Goal: Transaction & Acquisition: Purchase product/service

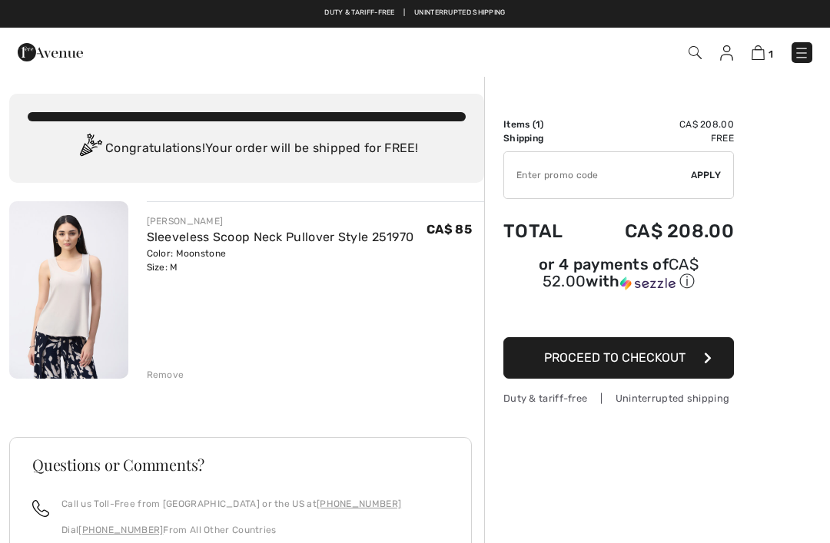
click at [805, 50] on img at bounding box center [801, 52] width 15 height 15
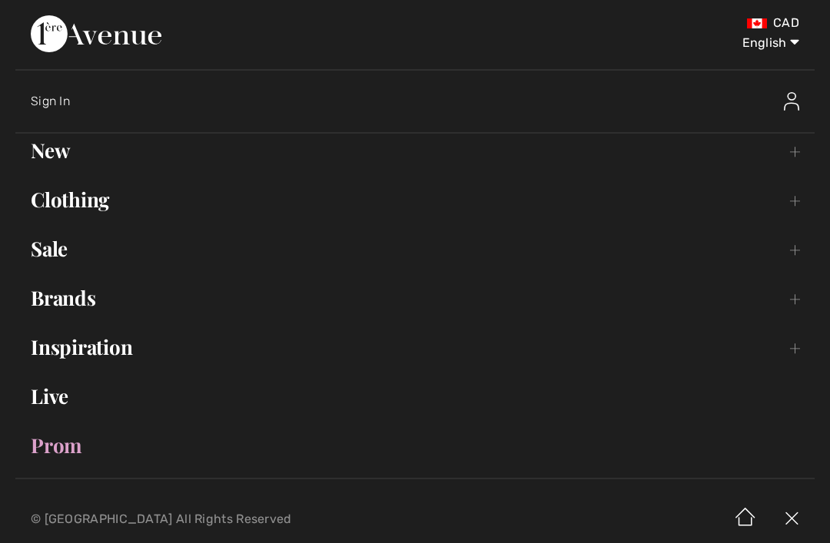
click at [118, 199] on link "Clothing Toggle submenu" at bounding box center [414, 200] width 799 height 34
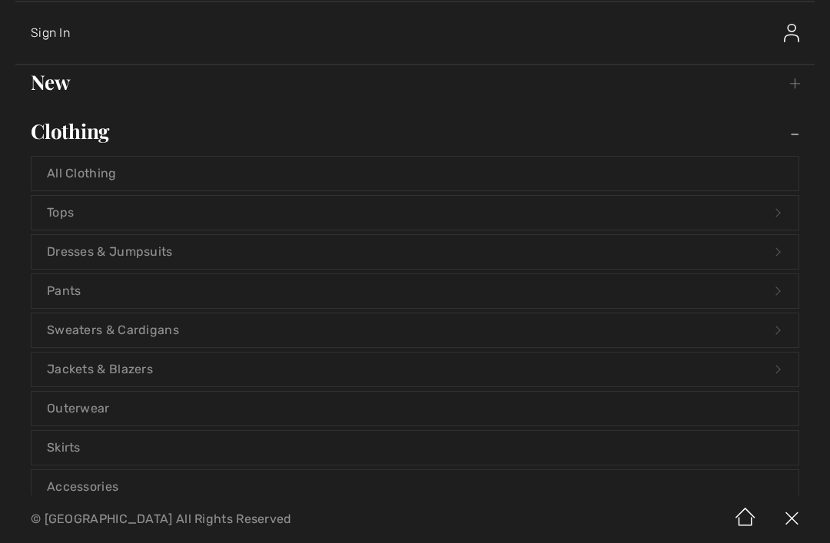
scroll to position [83, 0]
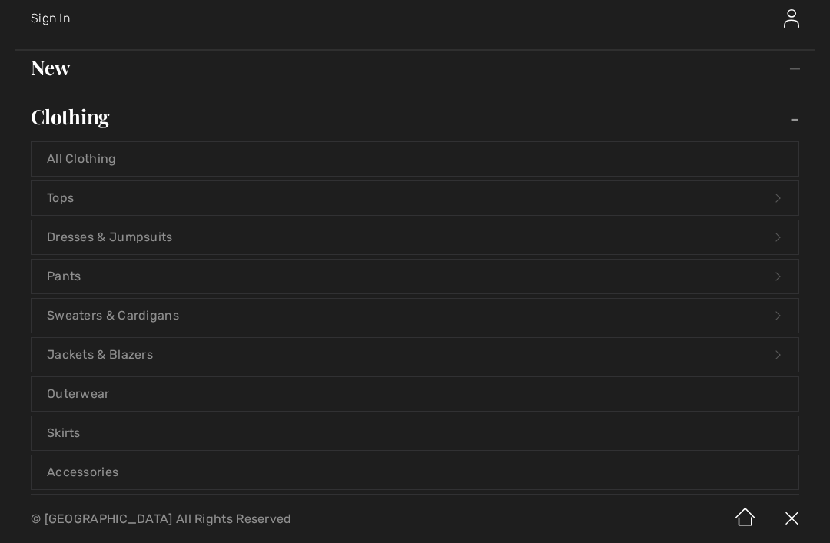
click at [177, 318] on link "Sweaters & Cardigans Open submenu" at bounding box center [415, 316] width 767 height 34
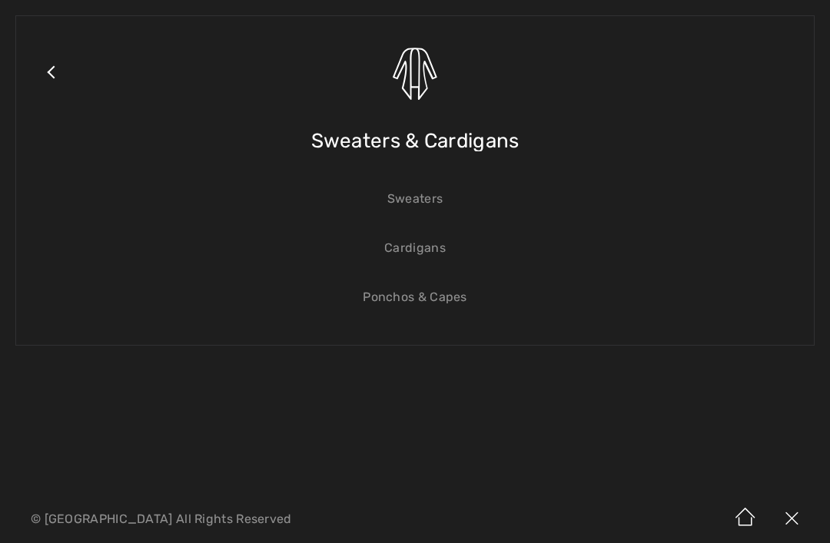
click at [420, 203] on link "Sweaters" at bounding box center [415, 199] width 767 height 34
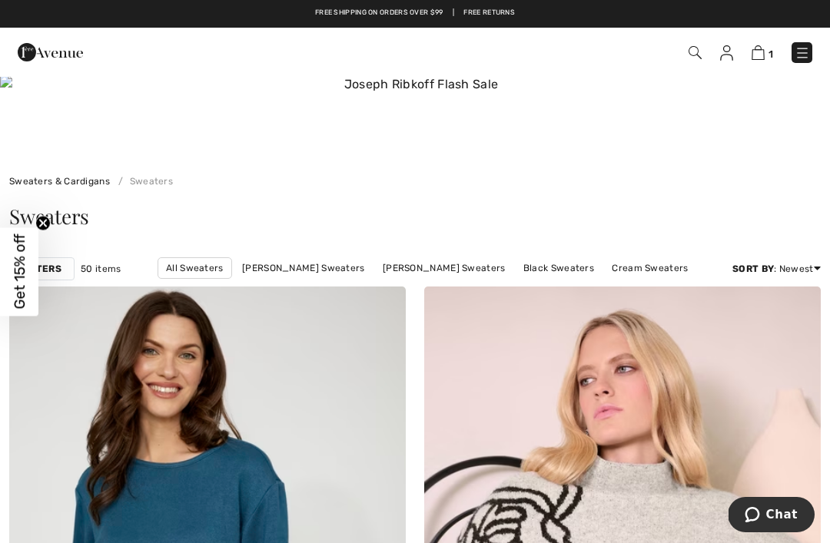
click at [690, 55] on img at bounding box center [694, 52] width 13 height 13
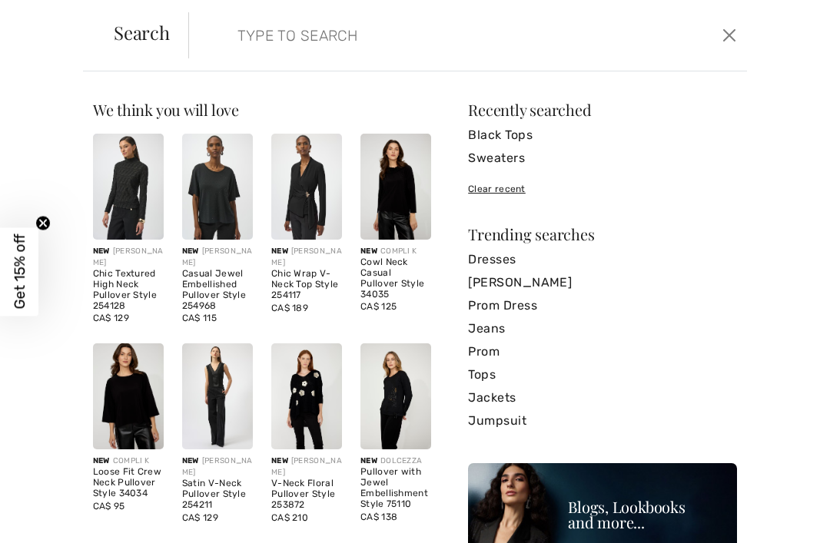
click at [292, 41] on input "search" at bounding box center [411, 35] width 370 height 46
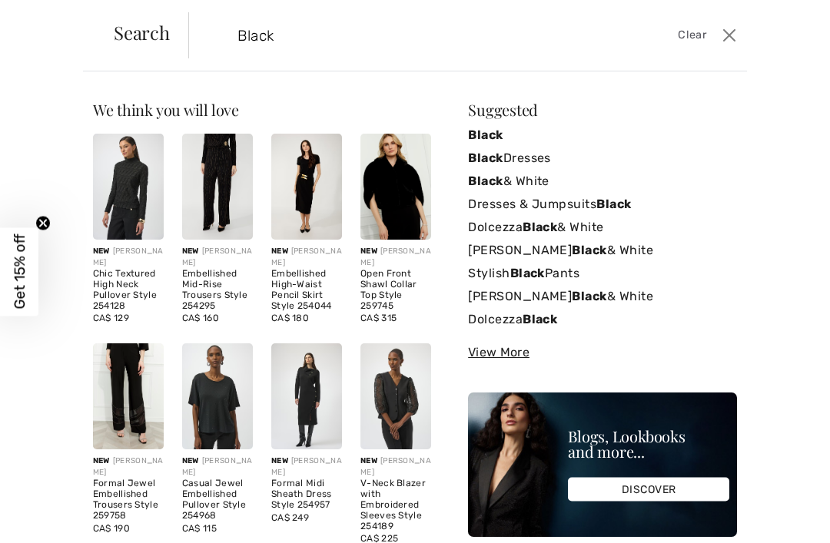
type input "Black"
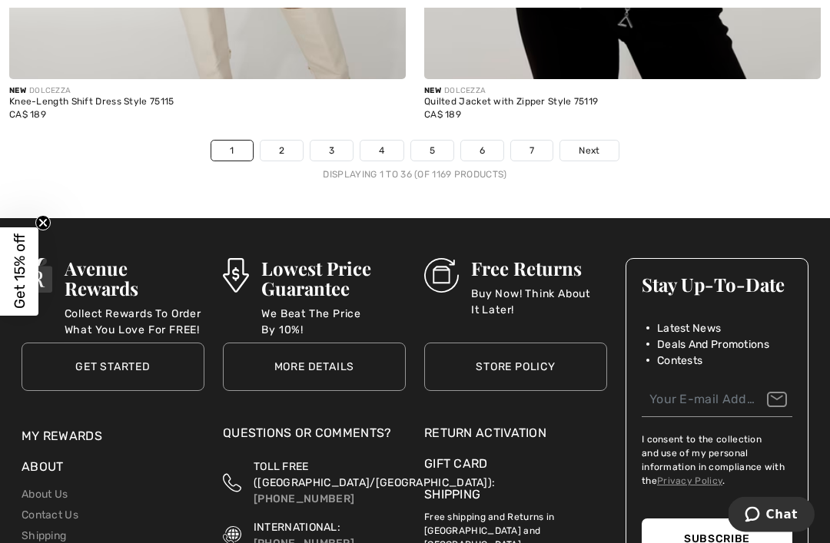
scroll to position [12319, 0]
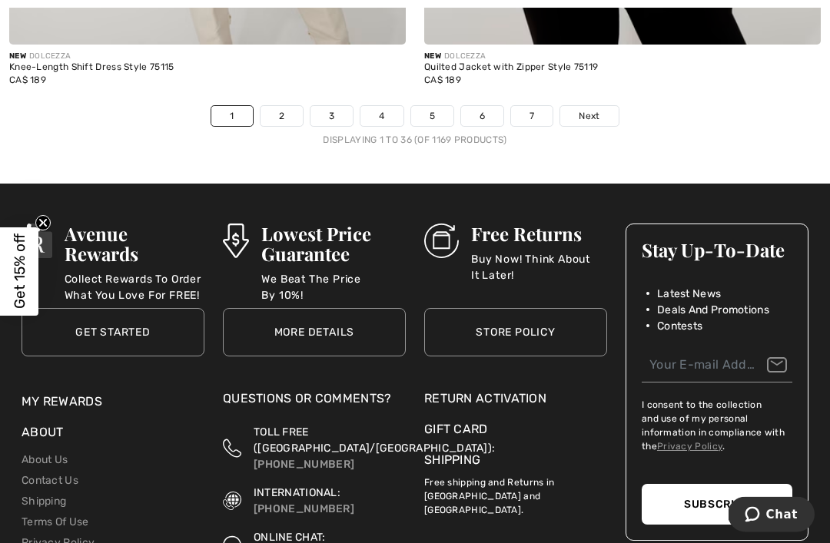
click at [278, 111] on link "2" at bounding box center [281, 117] width 42 height 20
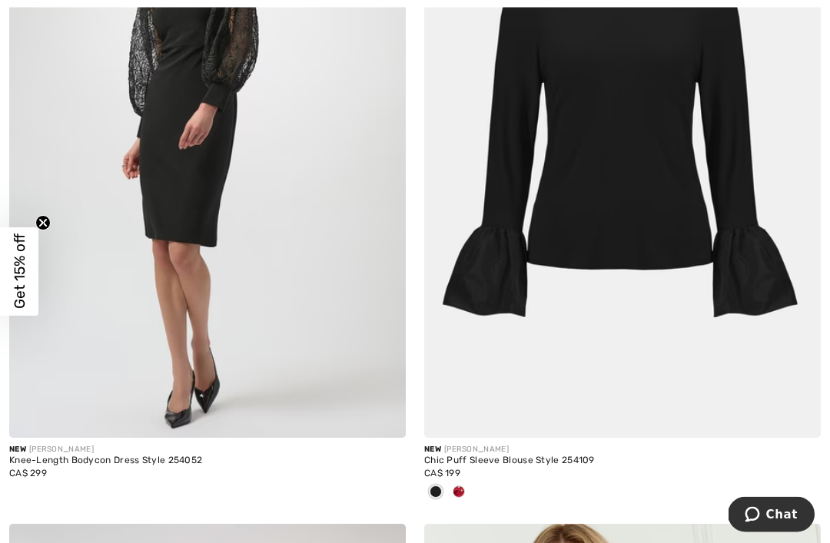
scroll to position [8650, 0]
click at [463, 486] on span at bounding box center [459, 492] width 12 height 12
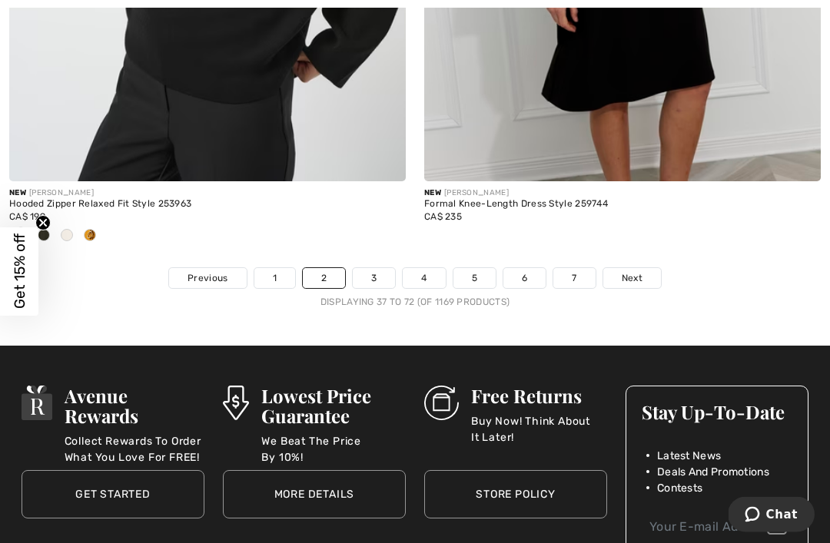
scroll to position [12285, 0]
click at [371, 268] on link "3" at bounding box center [374, 278] width 42 height 20
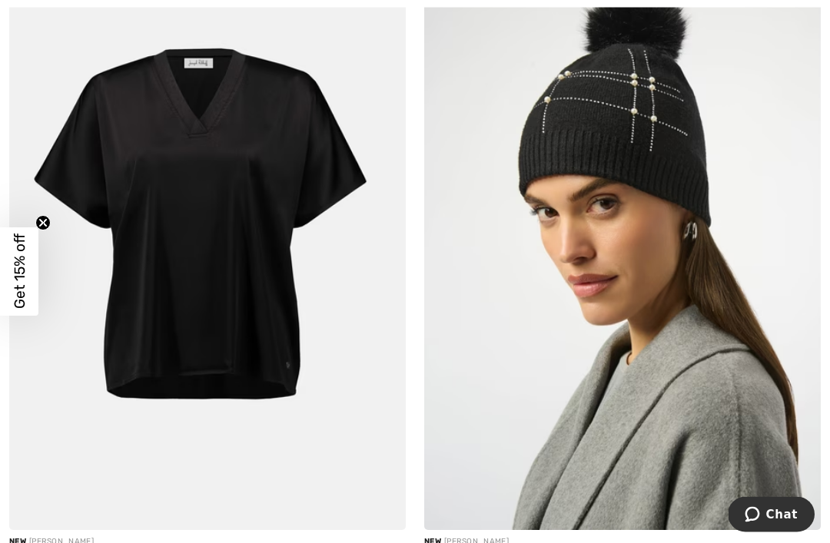
scroll to position [970, 0]
click at [105, 236] on img at bounding box center [207, 232] width 396 height 595
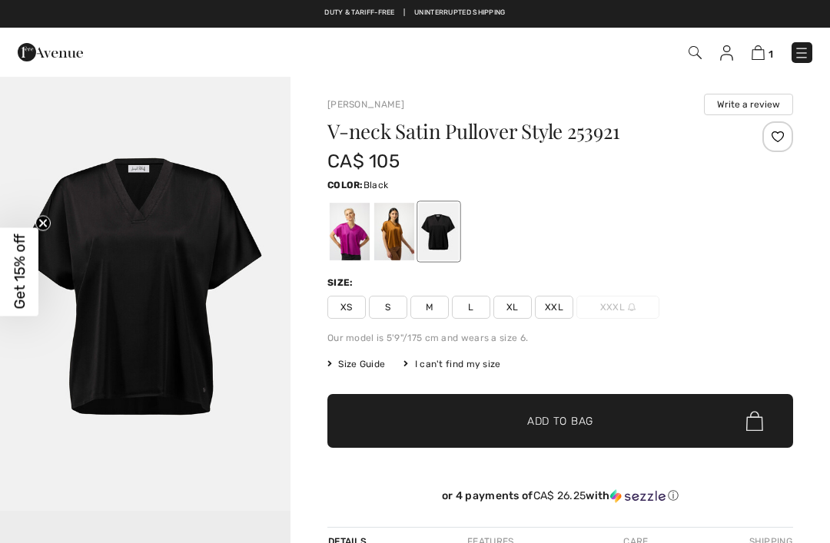
checkbox input "true"
click at [394, 237] on div at bounding box center [394, 232] width 40 height 58
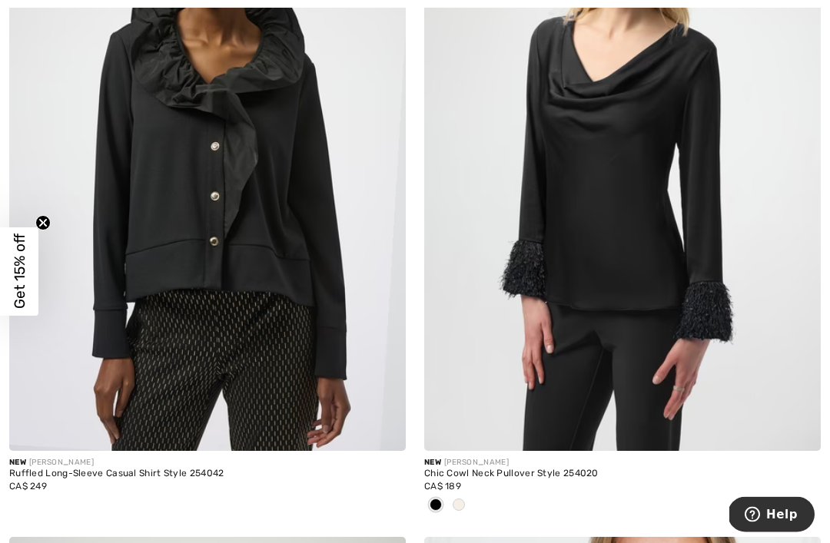
scroll to position [5239, 0]
click at [458, 499] on span at bounding box center [459, 505] width 12 height 12
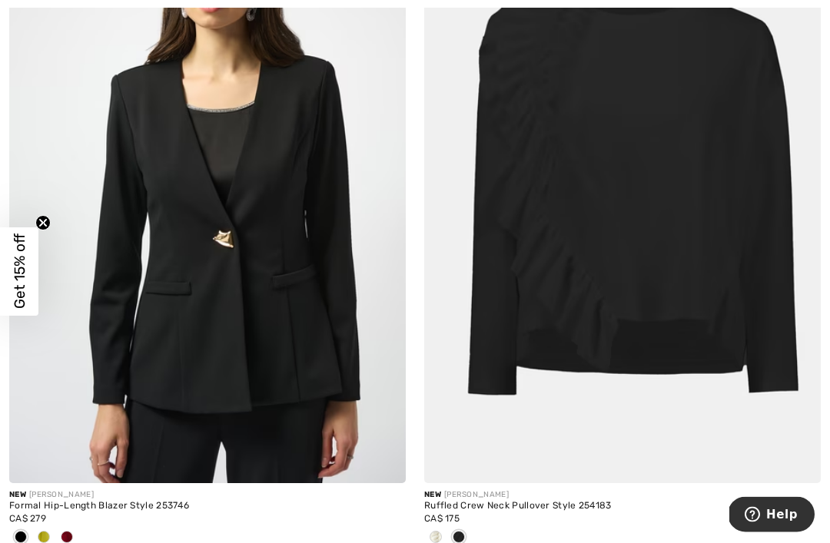
scroll to position [11429, 0]
click at [440, 531] on span at bounding box center [436, 537] width 12 height 12
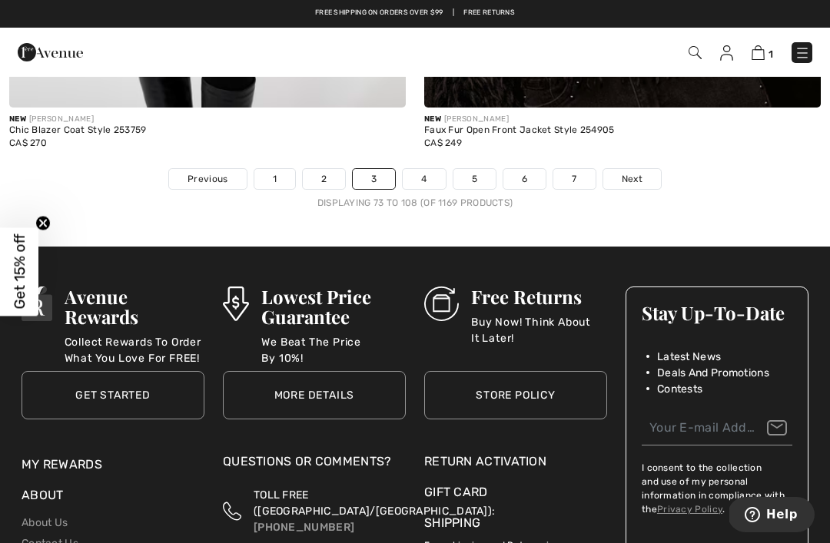
scroll to position [12484, 0]
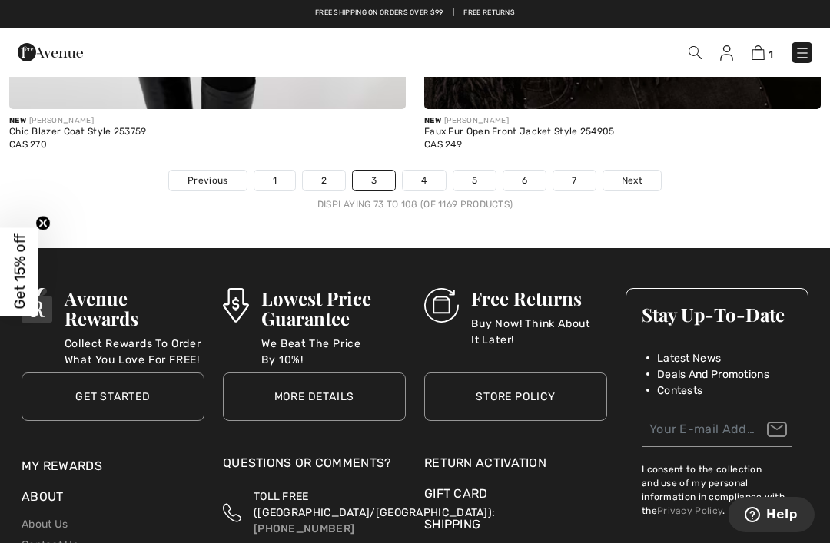
click at [419, 171] on link "4" at bounding box center [424, 181] width 42 height 20
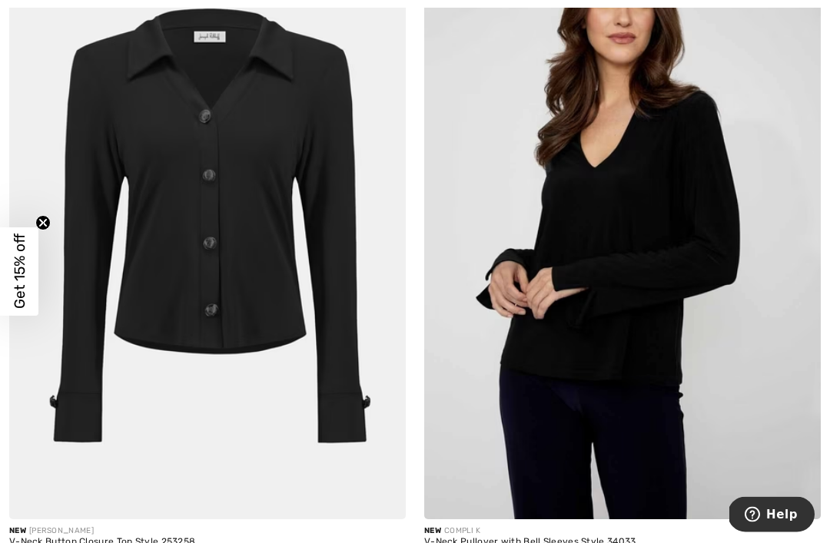
scroll to position [4490, 0]
click at [103, 260] on img at bounding box center [207, 222] width 396 height 595
click at [100, 194] on img at bounding box center [207, 222] width 396 height 595
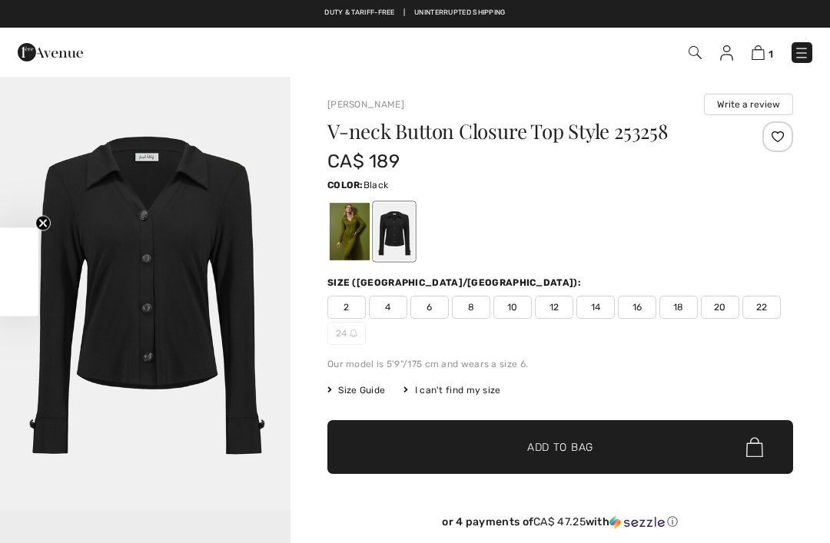
checkbox input "true"
click at [342, 231] on div at bounding box center [350, 232] width 40 height 58
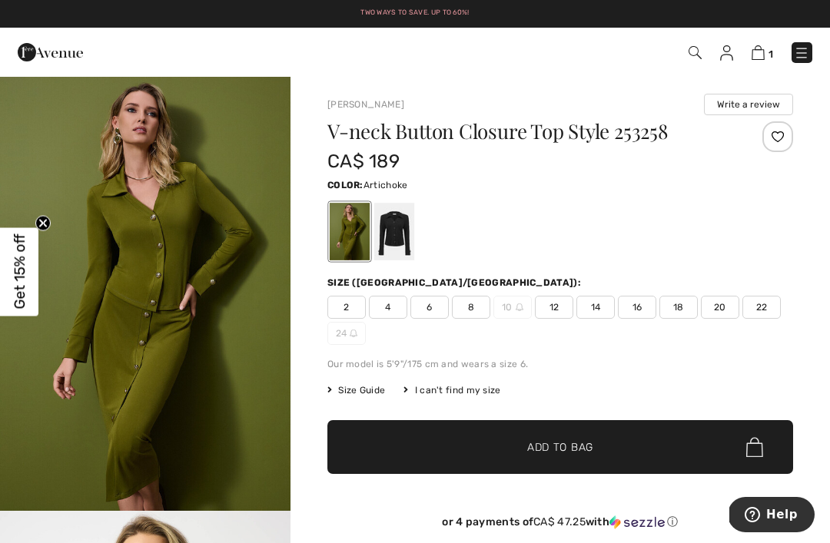
click at [397, 222] on div at bounding box center [394, 232] width 40 height 58
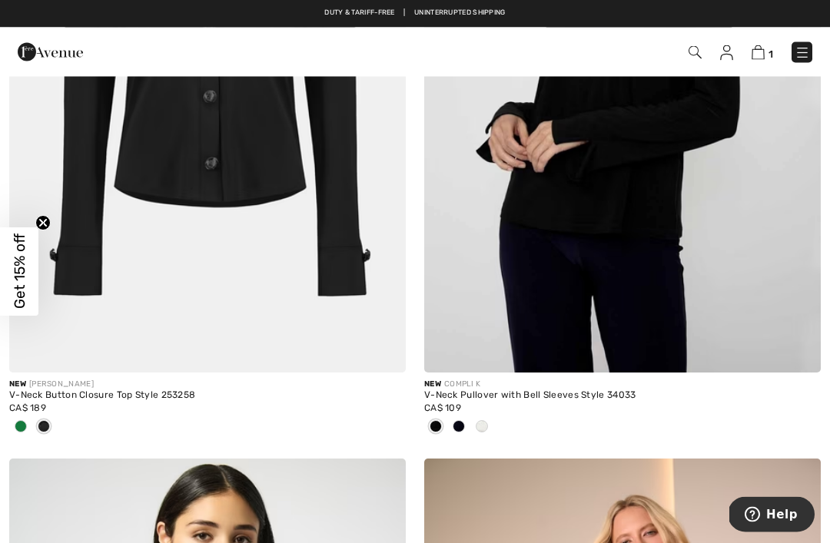
scroll to position [4637, 0]
click at [669, 187] on img at bounding box center [622, 75] width 396 height 595
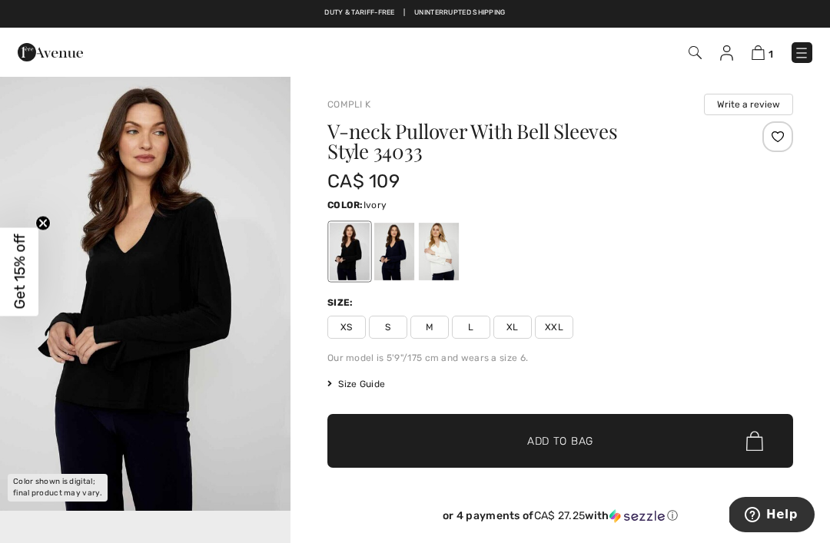
click at [442, 253] on div at bounding box center [439, 252] width 40 height 58
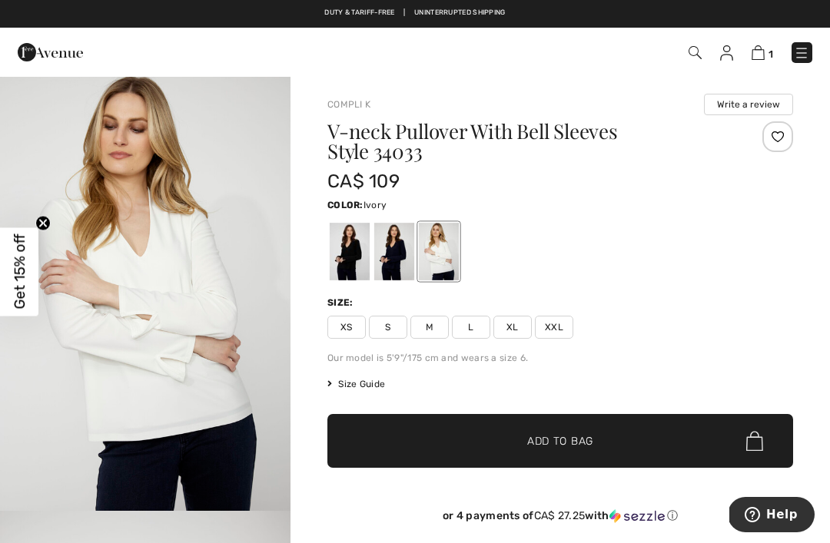
click at [396, 249] on div at bounding box center [394, 252] width 40 height 58
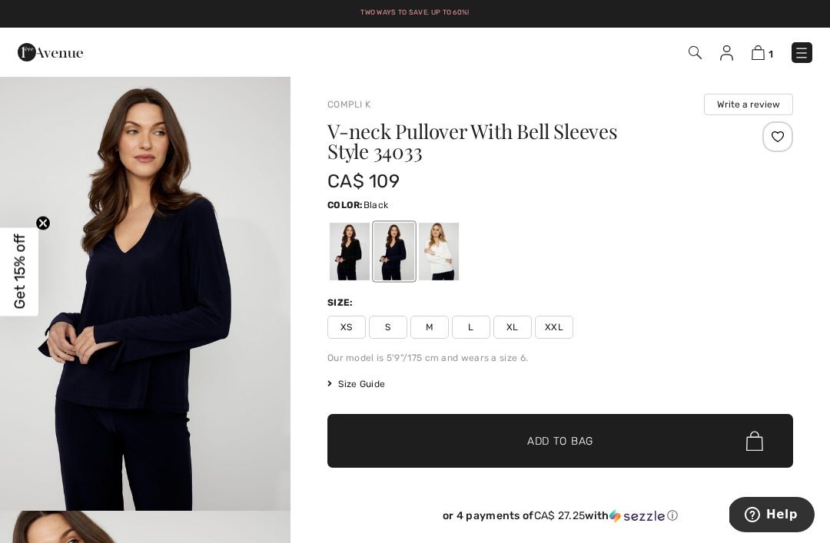
click at [332, 237] on div at bounding box center [350, 252] width 40 height 58
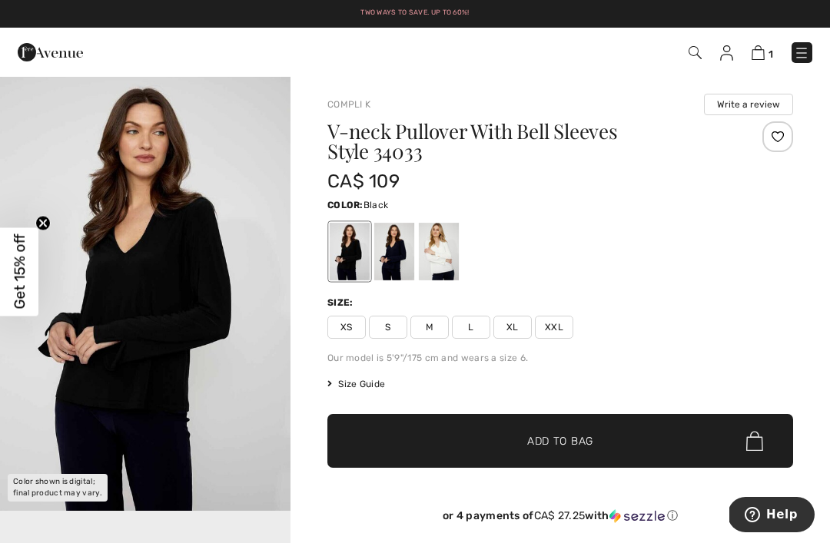
click at [353, 246] on div at bounding box center [350, 252] width 40 height 58
click at [448, 249] on div at bounding box center [439, 252] width 40 height 58
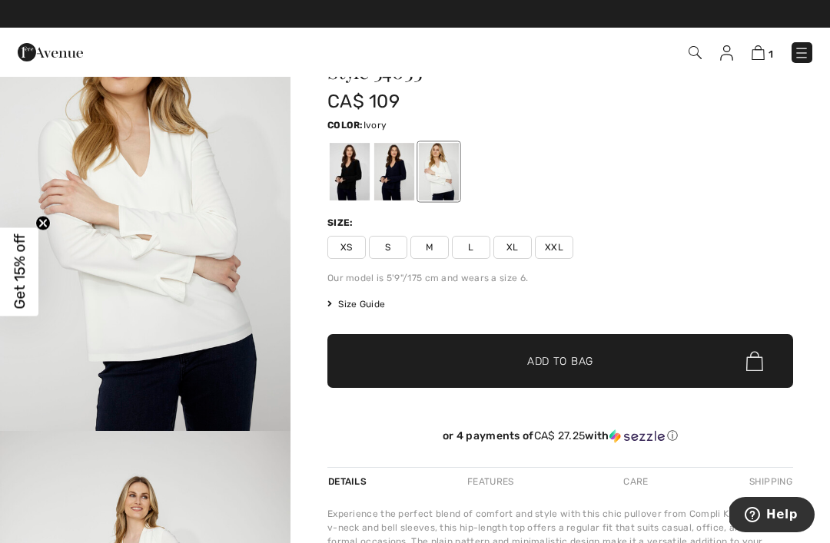
scroll to position [82, 0]
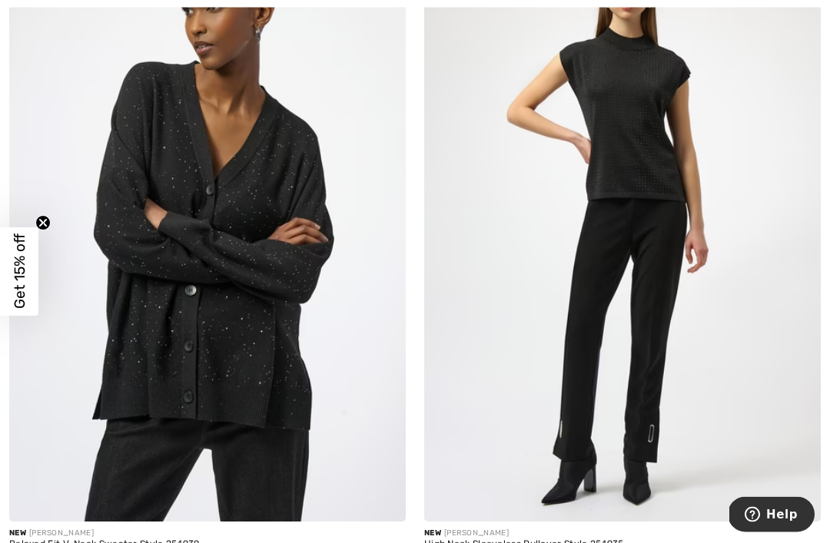
scroll to position [10684, 0]
click at [668, 231] on img at bounding box center [622, 224] width 396 height 595
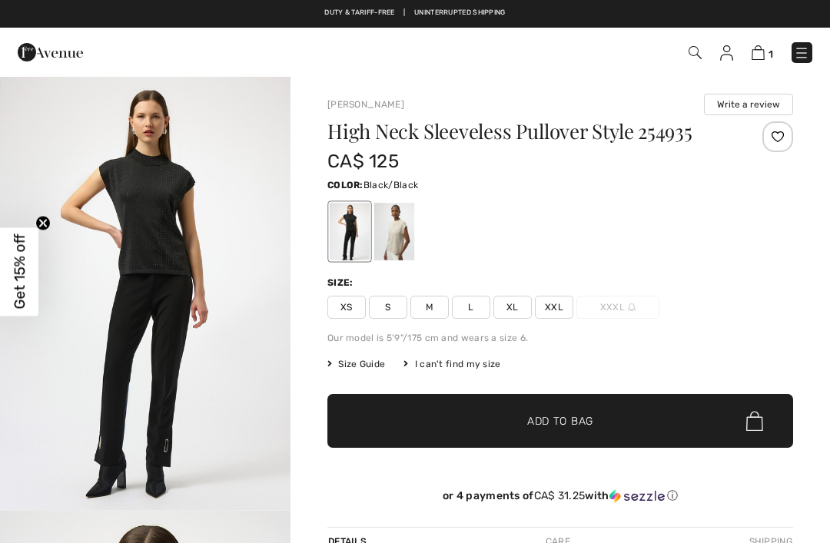
checkbox input "true"
click at [390, 229] on div at bounding box center [394, 232] width 40 height 58
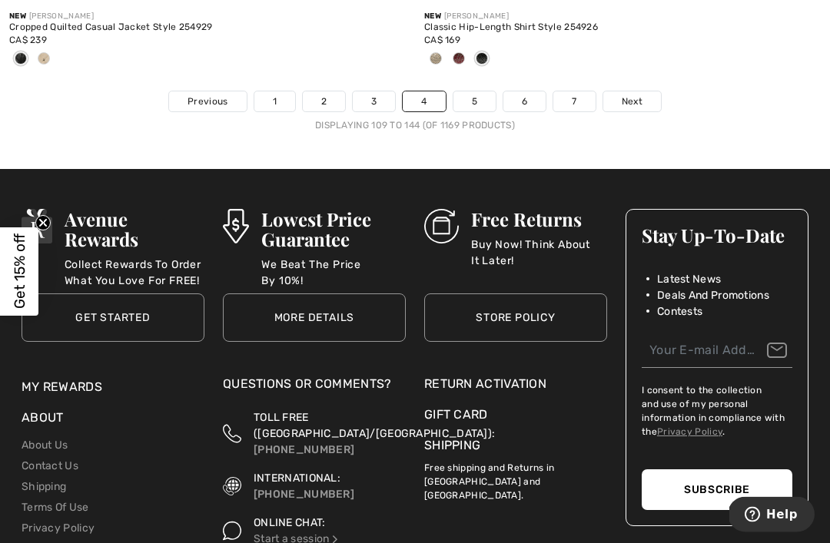
scroll to position [12537, 0]
click at [478, 91] on link "5" at bounding box center [474, 101] width 42 height 20
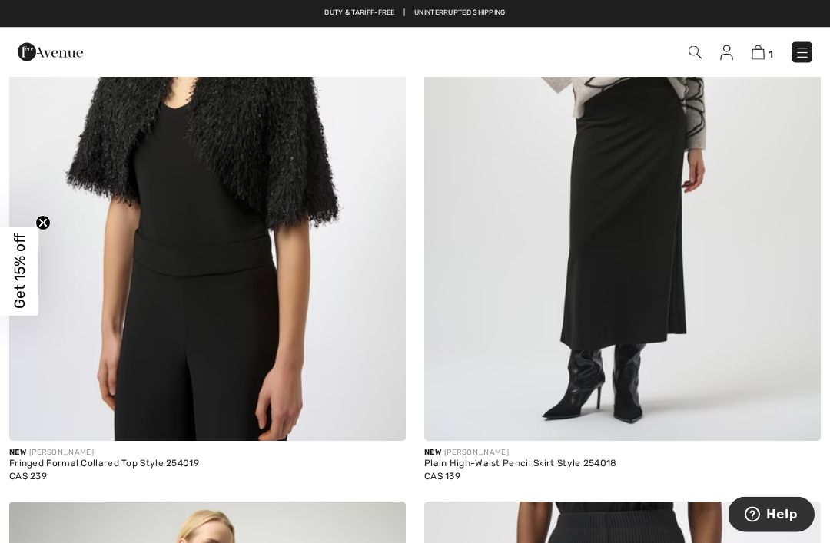
scroll to position [7189, 0]
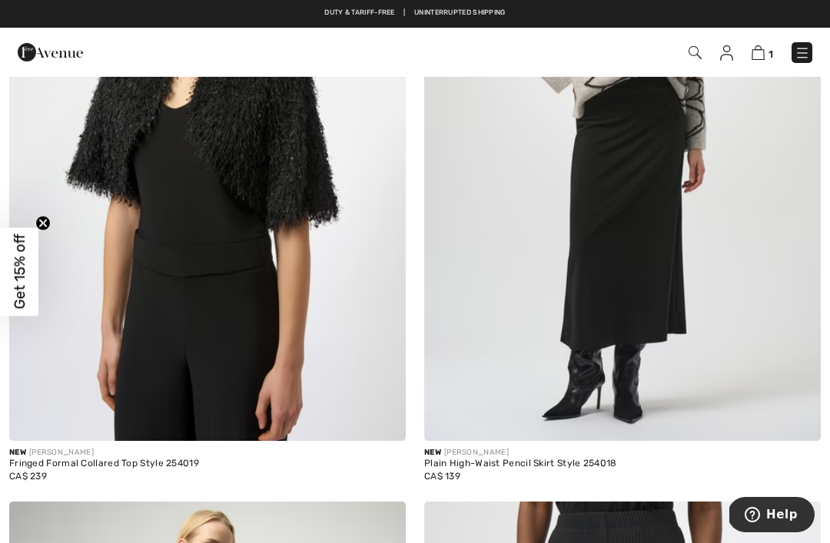
click at [695, 47] on img at bounding box center [694, 52] width 13 height 13
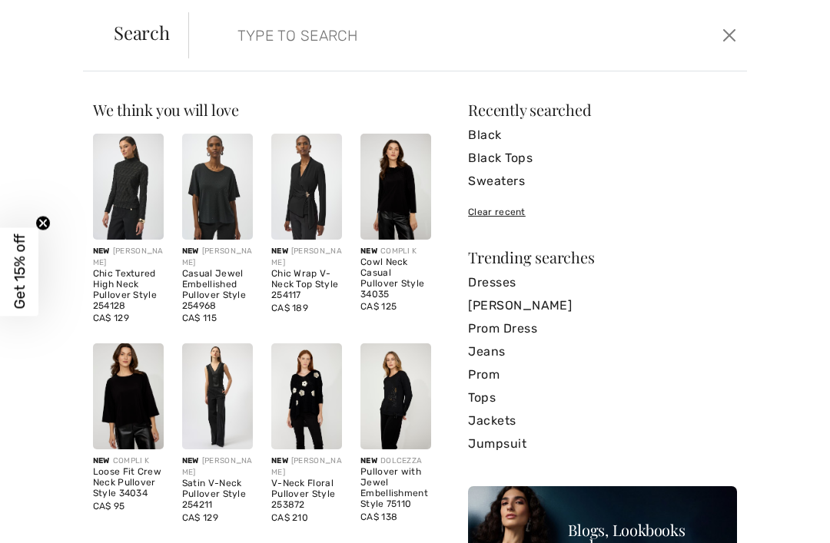
click at [344, 33] on input "search" at bounding box center [411, 35] width 370 height 46
type input "Burgundy"
